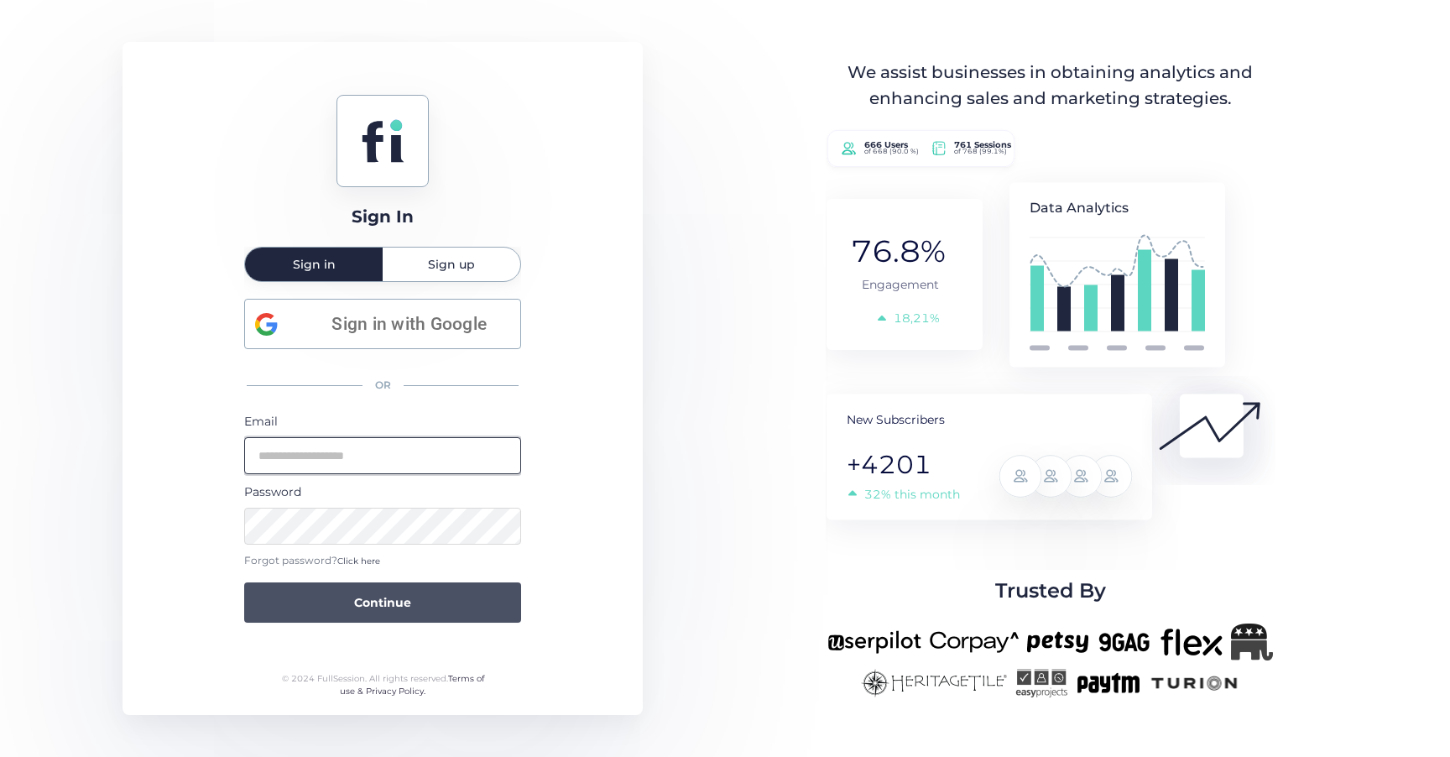
type input "**********"
click at [458, 591] on button "Continue" at bounding box center [382, 602] width 277 height 40
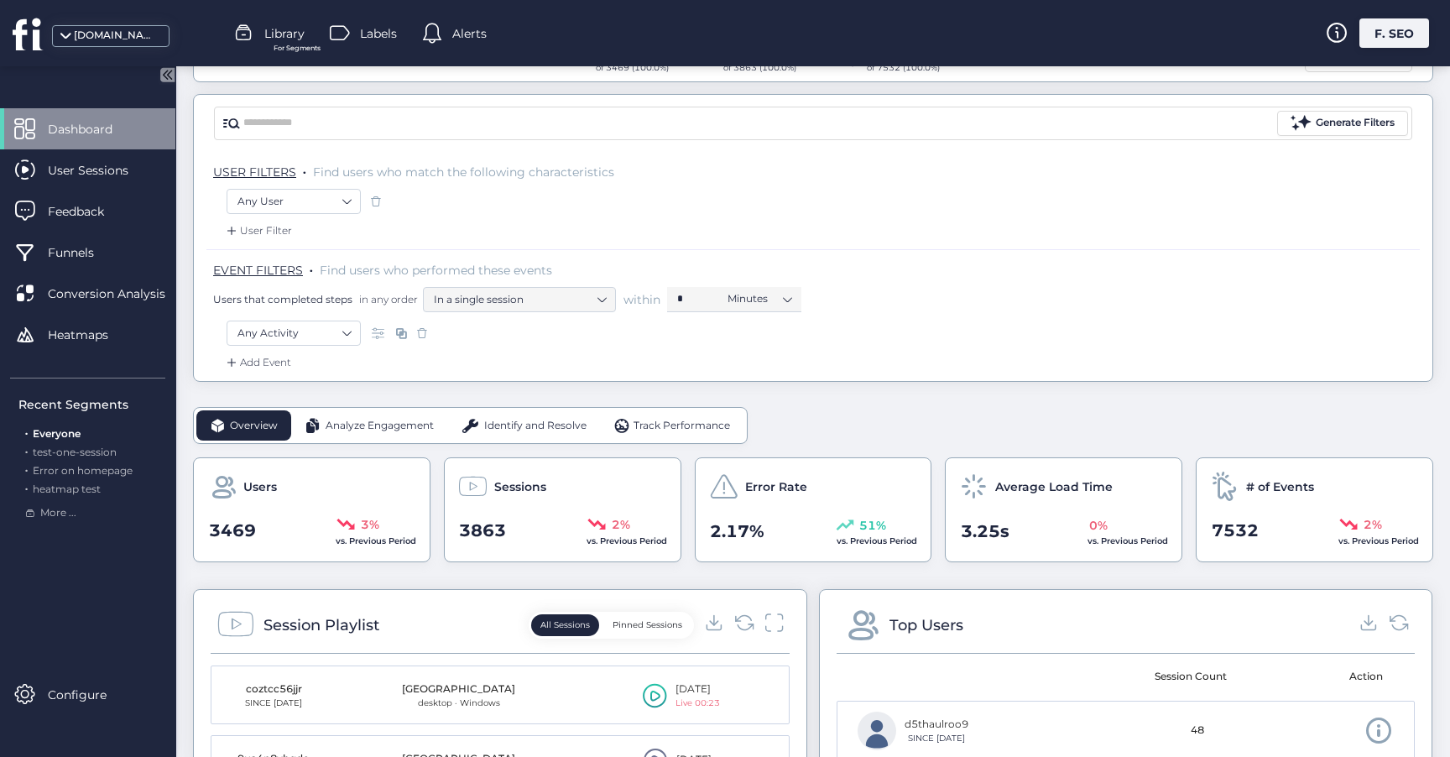
scroll to position [149, 0]
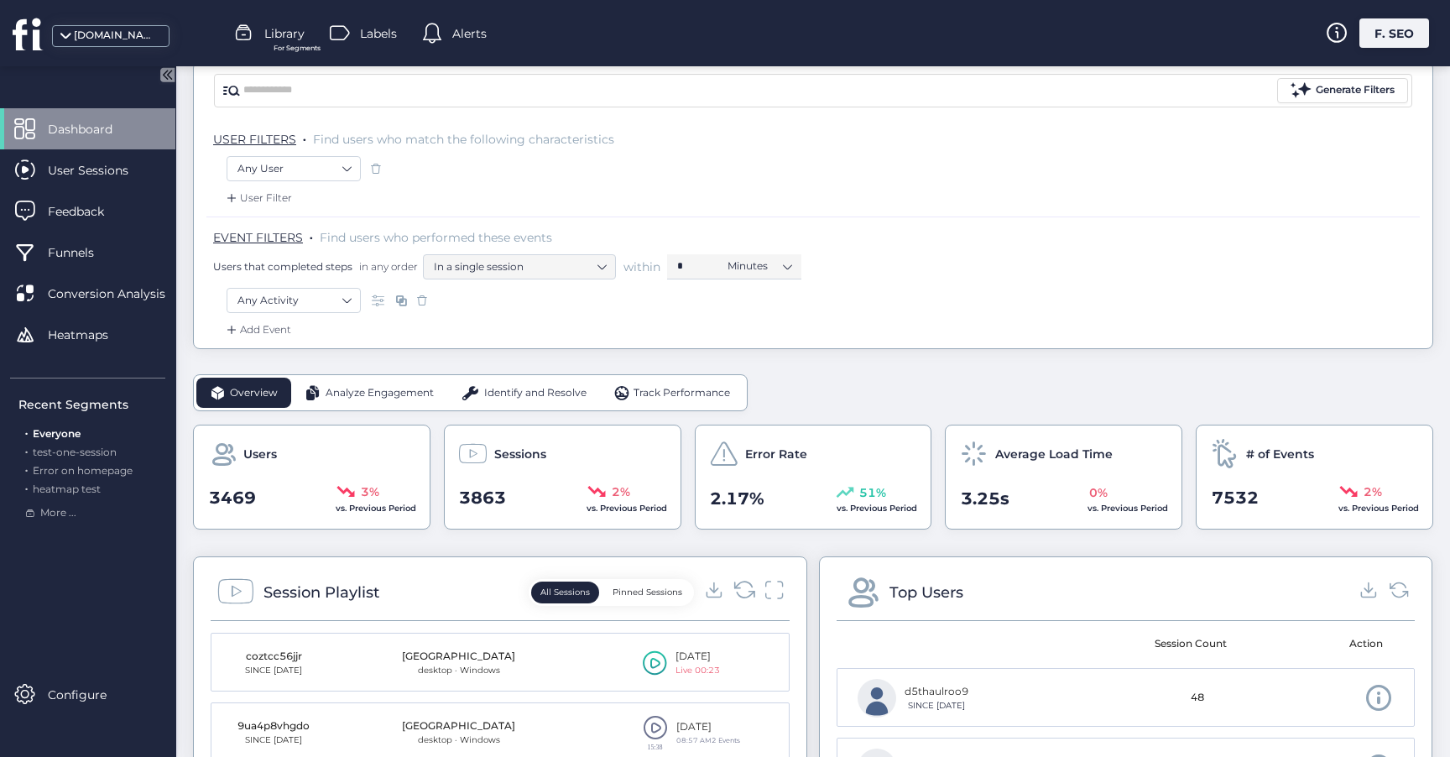
click at [745, 587] on icon at bounding box center [743, 589] width 23 height 23
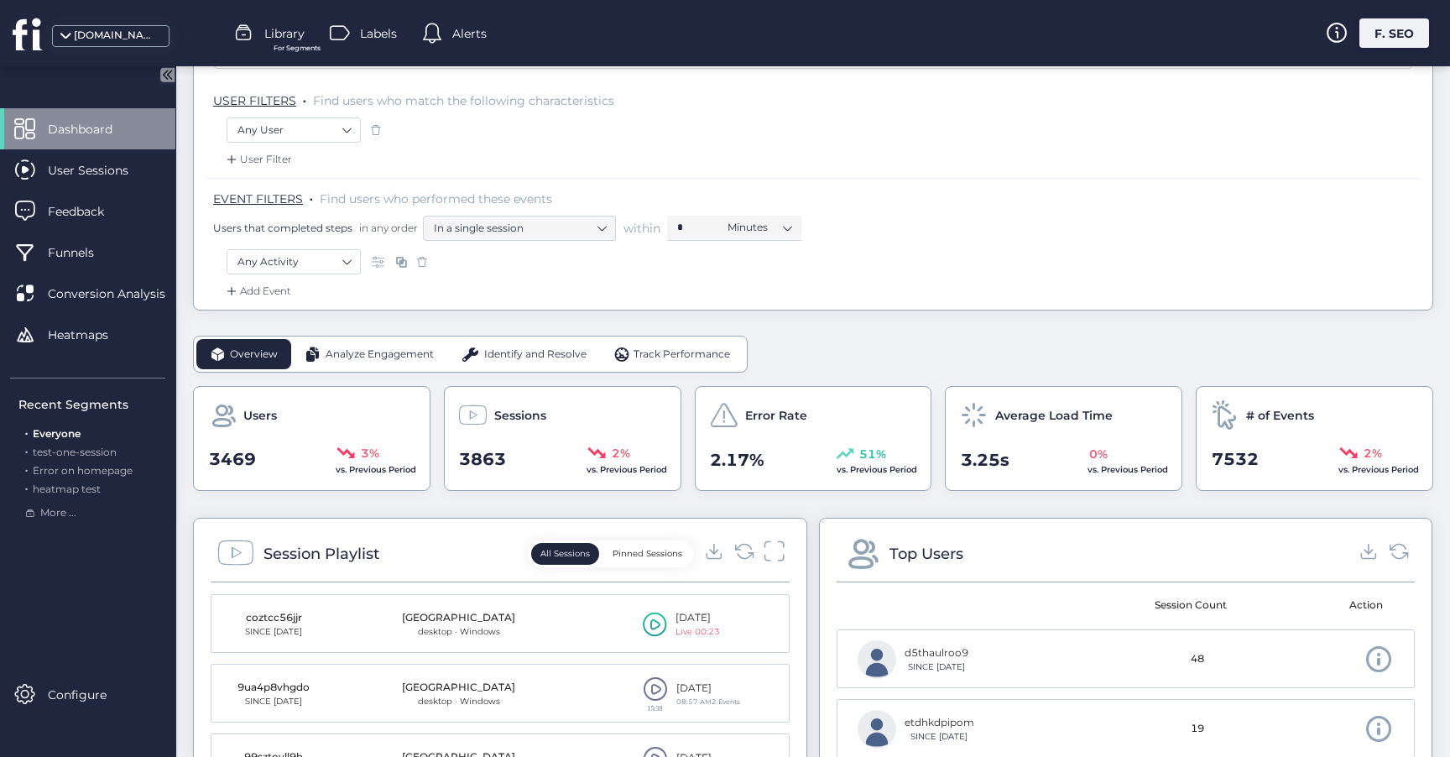
scroll to position [197, 0]
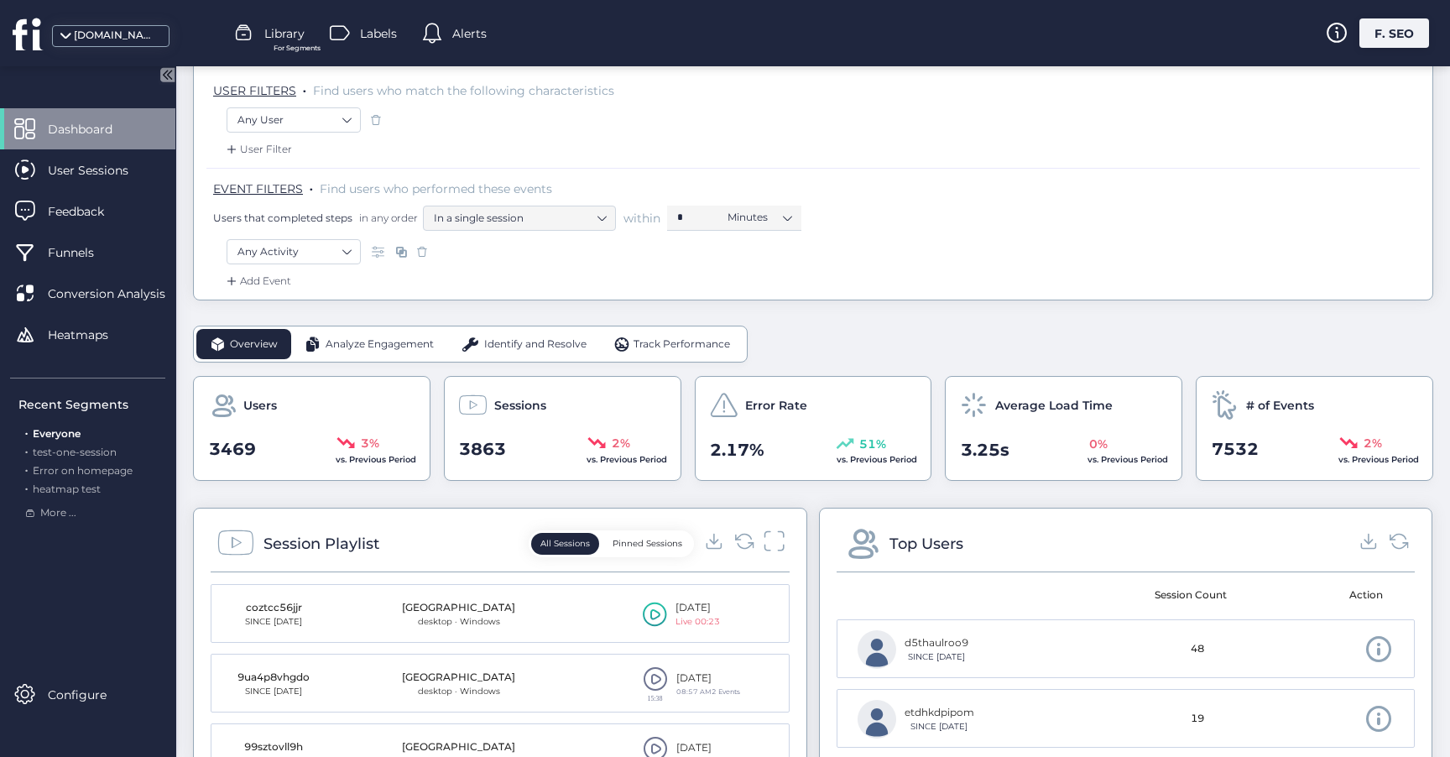
click at [779, 549] on icon at bounding box center [774, 541] width 20 height 20
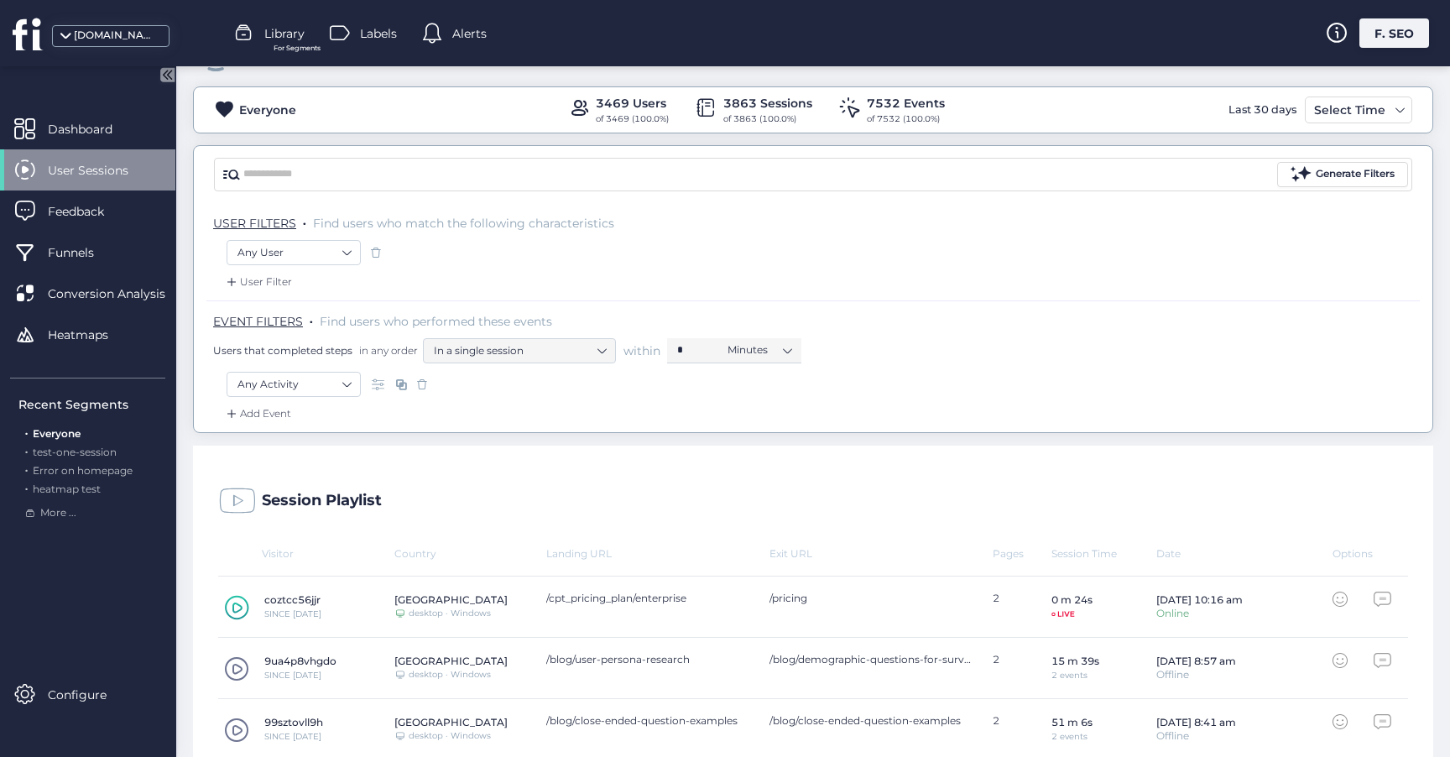
scroll to position [63, 0]
click at [222, 606] on div at bounding box center [233, 608] width 31 height 31
click at [249, 613] on div "coztcc56jjr SINCE [DATE]" at bounding box center [285, 608] width 72 height 30
click at [240, 611] on icon at bounding box center [237, 609] width 10 height 11
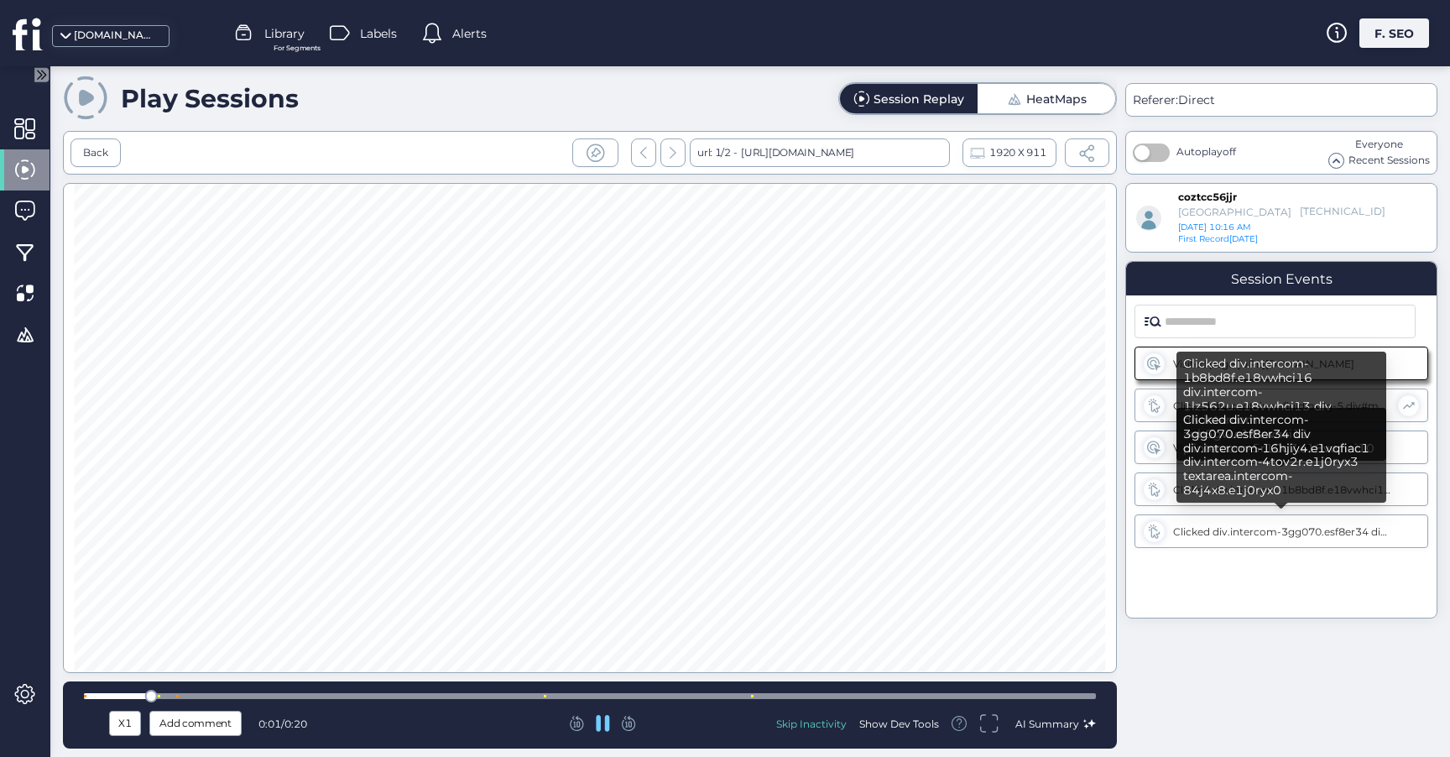
click at [1254, 492] on div "Clicked div.intercom-3gg070.esf8er34 div div.intercom-16hjiy4.e1vqfiac1 div.int…" at bounding box center [1281, 455] width 210 height 95
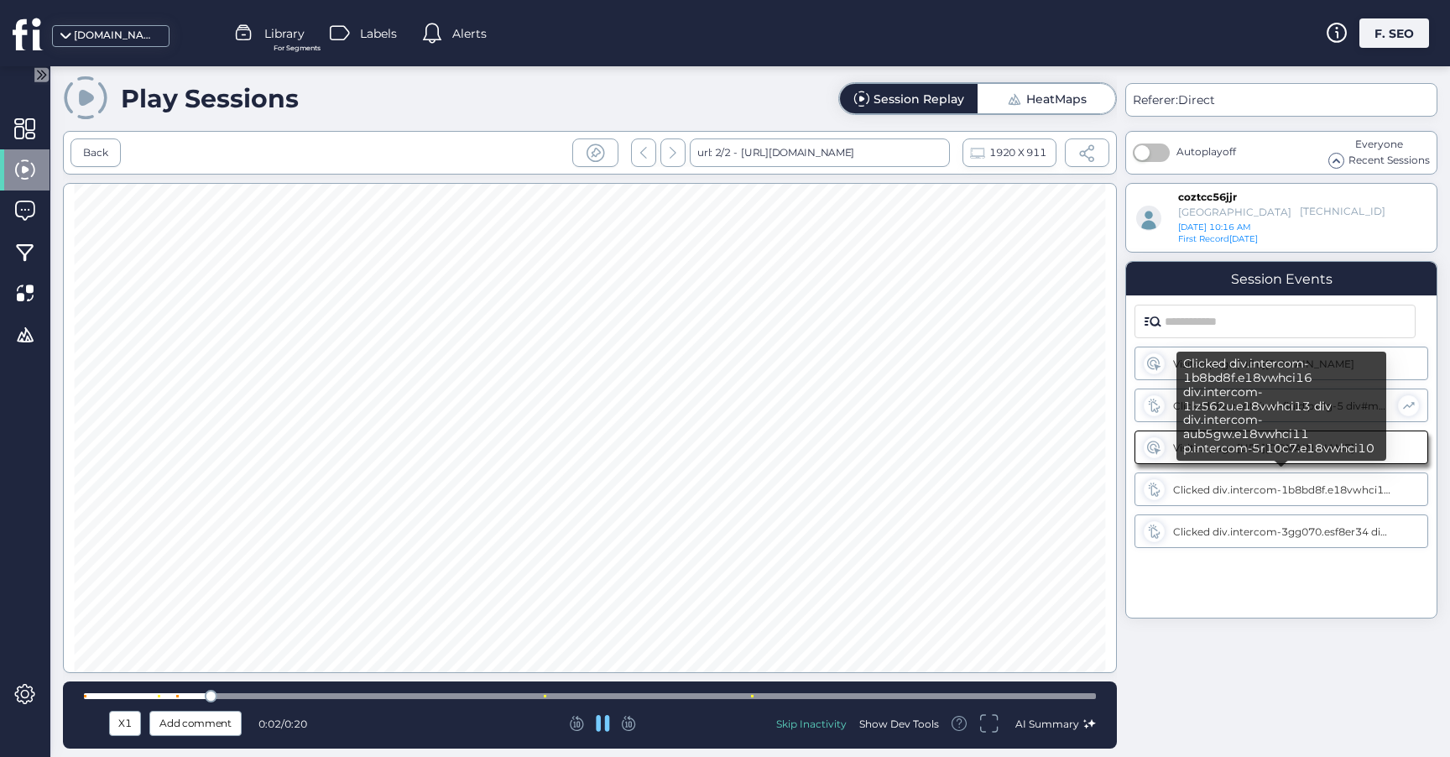
click at [1181, 487] on div "Clicked div.intercom-1b8bd8f.e18vwhci16 div.intercom-1lz562u.e18vwhci13 div div…" at bounding box center [1282, 489] width 218 height 13
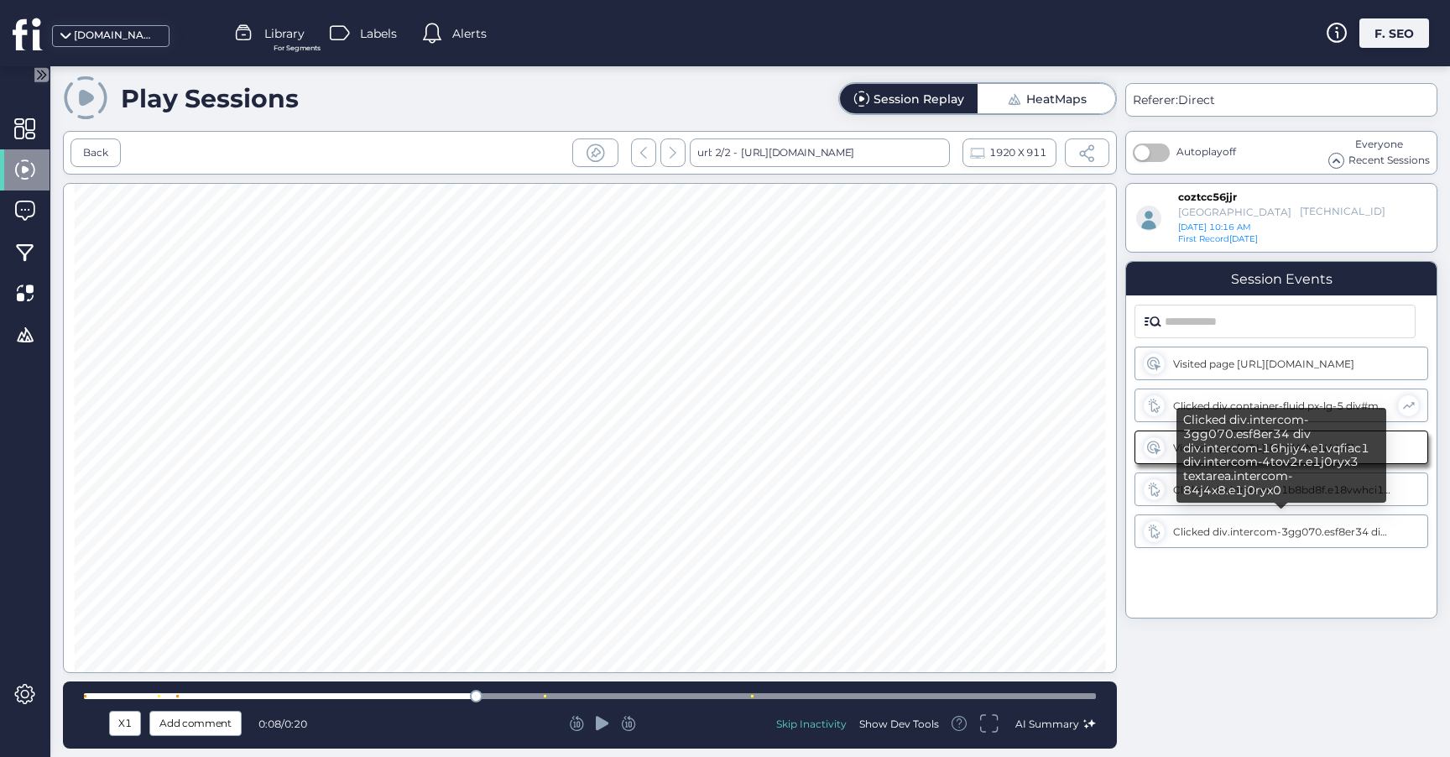
click at [1186, 534] on div "Clicked div.intercom-3gg070.esf8er34 div div.intercom-16hjiy4.e1vqfiac1 div.int…" at bounding box center [1282, 531] width 218 height 13
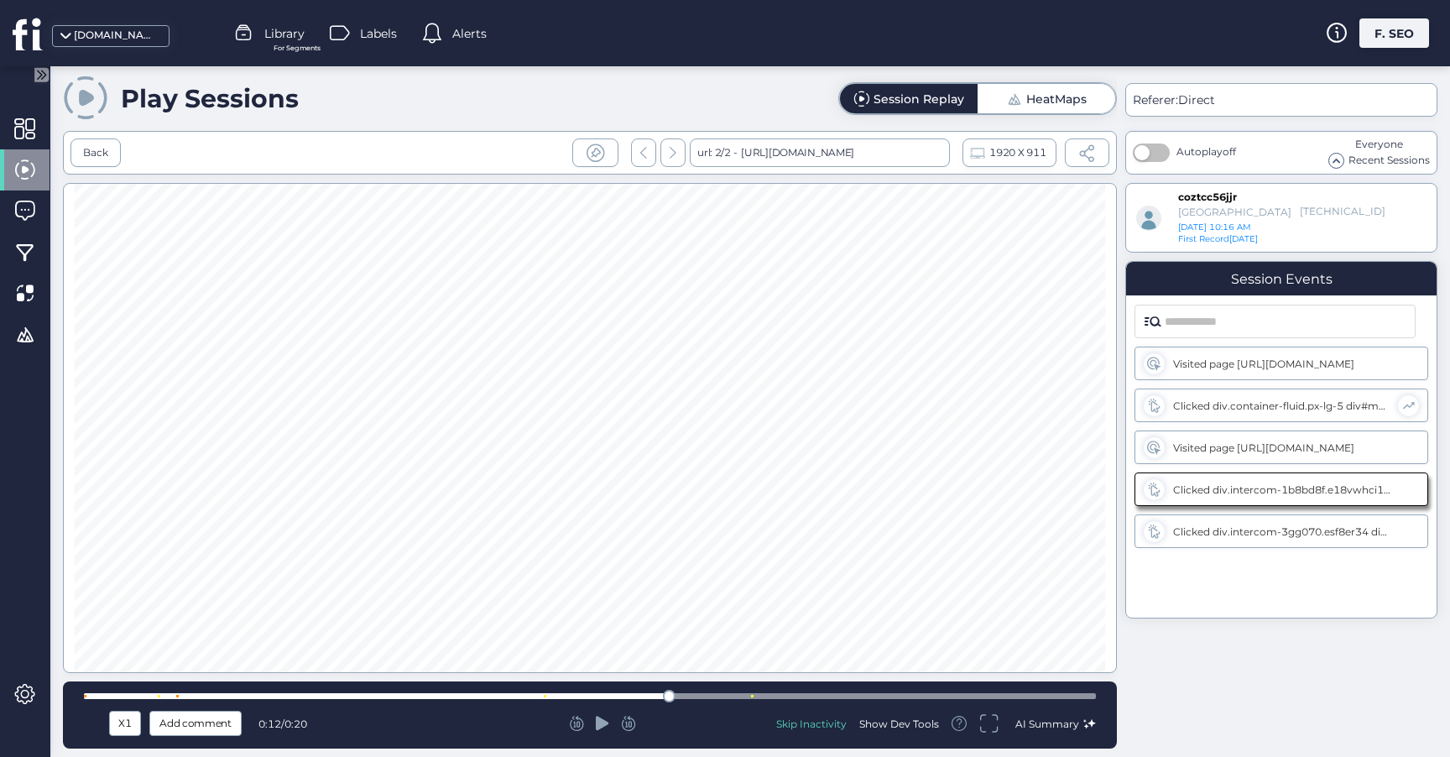
click at [1181, 612] on div "Visited page [URL][DOMAIN_NAME] Clicked div.container-fluid.px-lg-5 div#main-na…" at bounding box center [1281, 461] width 310 height 313
click at [607, 722] on icon at bounding box center [602, 723] width 13 height 17
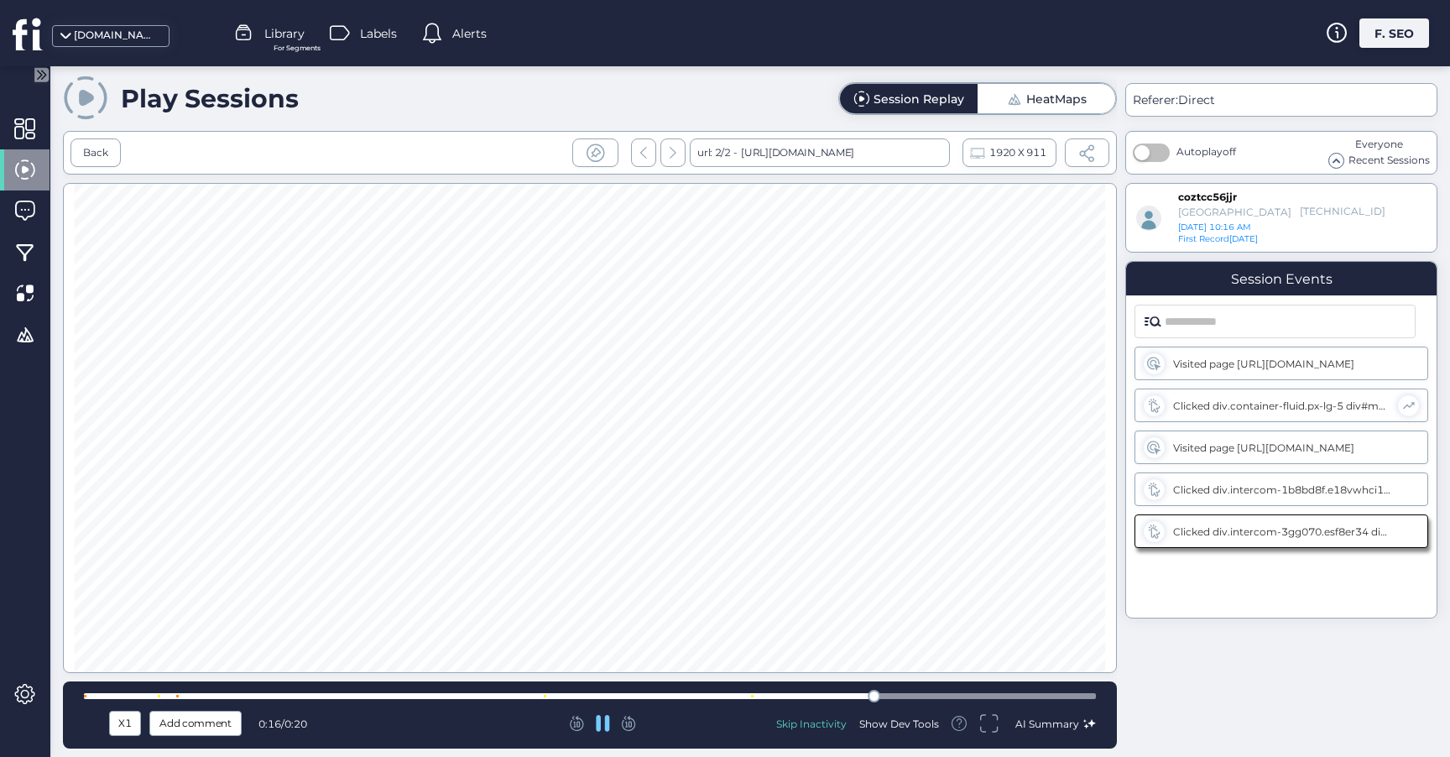
click at [1048, 691] on div at bounding box center [590, 696] width 1012 height 13
click at [88, 159] on div "Back" at bounding box center [95, 153] width 25 height 16
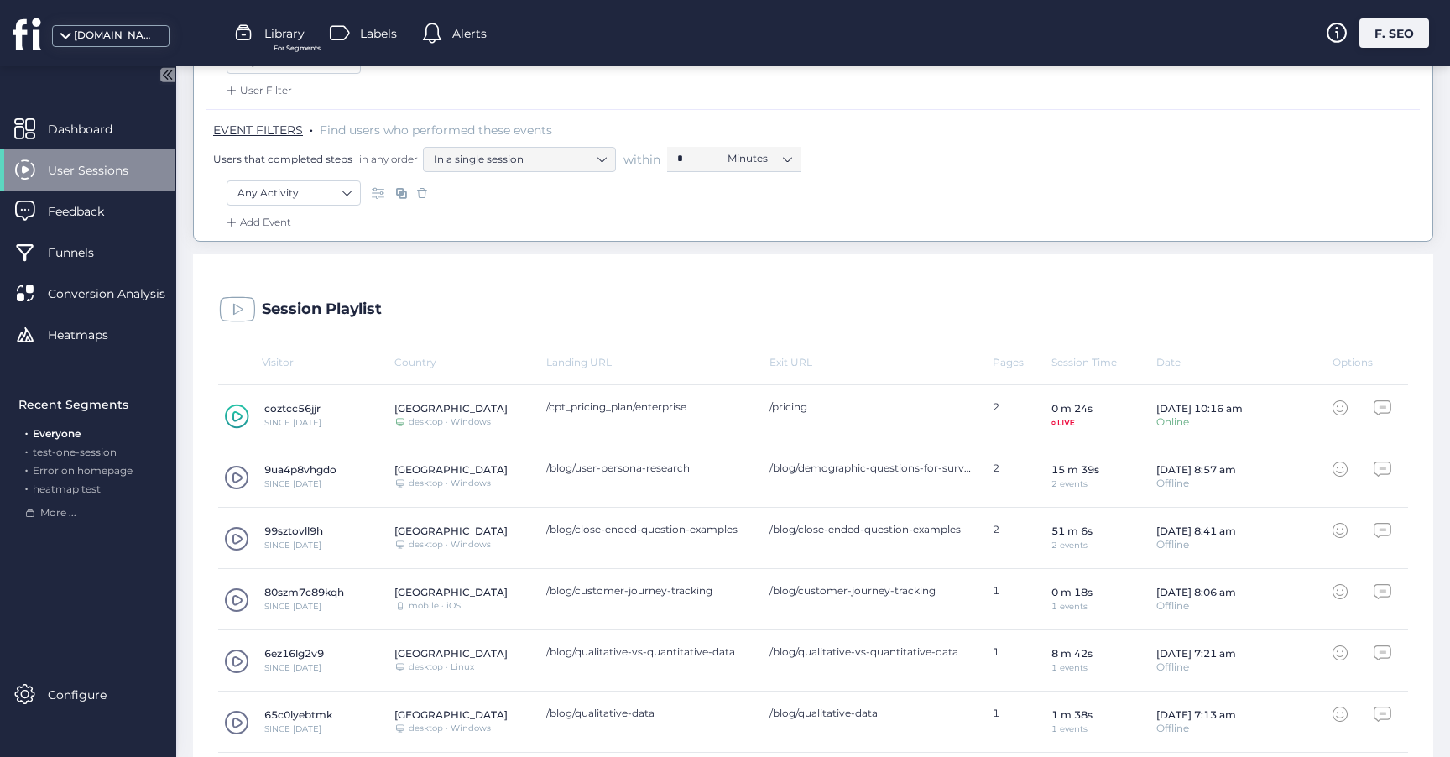
scroll to position [276, 0]
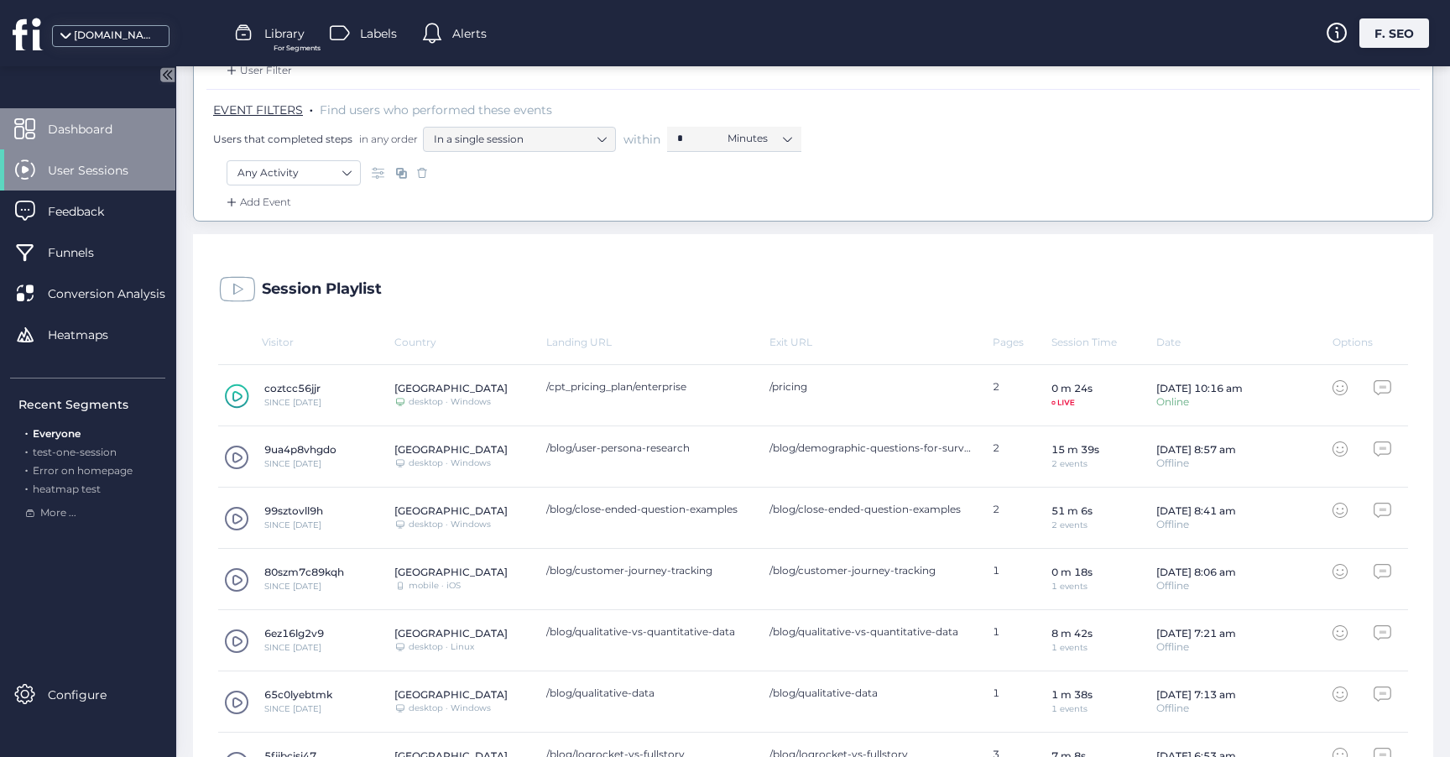
click at [141, 130] on div "Dashboard" at bounding box center [87, 128] width 175 height 41
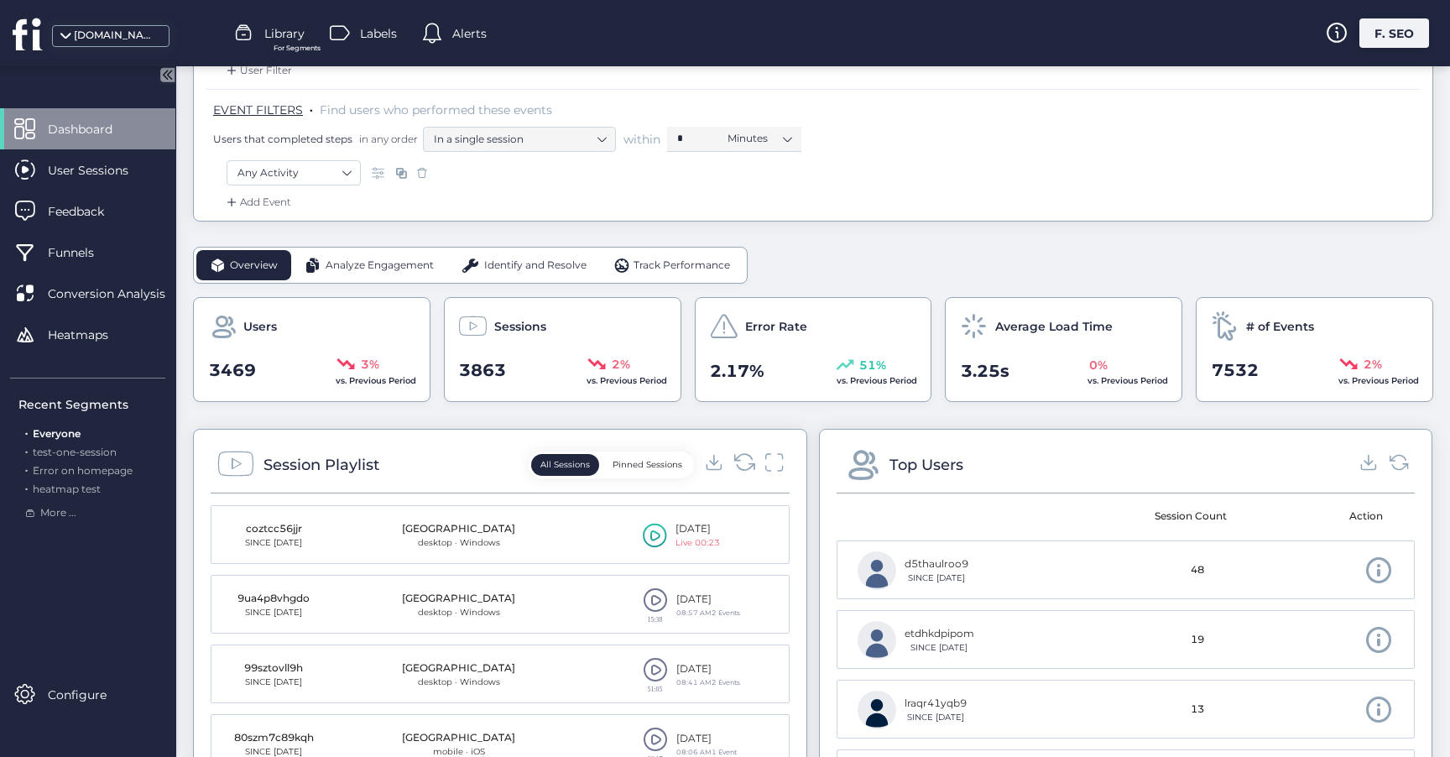
click at [747, 461] on icon at bounding box center [743, 462] width 23 height 23
